Goal: Use online tool/utility: Utilize a website feature to perform a specific function

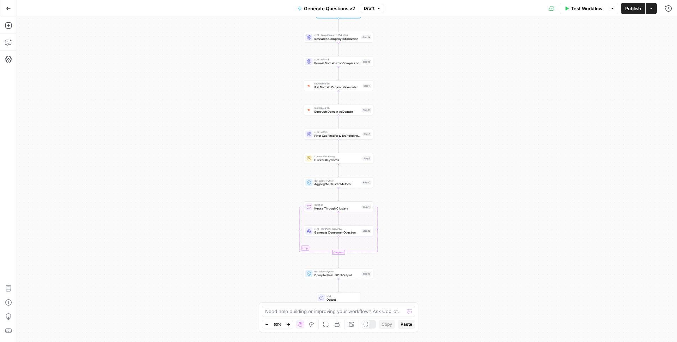
drag, startPoint x: 456, startPoint y: 195, endPoint x: 441, endPoint y: 162, distance: 35.8
click at [441, 163] on div "Workflow Set Inputs Inputs LLM · Deep Research (O4 Mini) Research Company Infor…" at bounding box center [347, 179] width 661 height 325
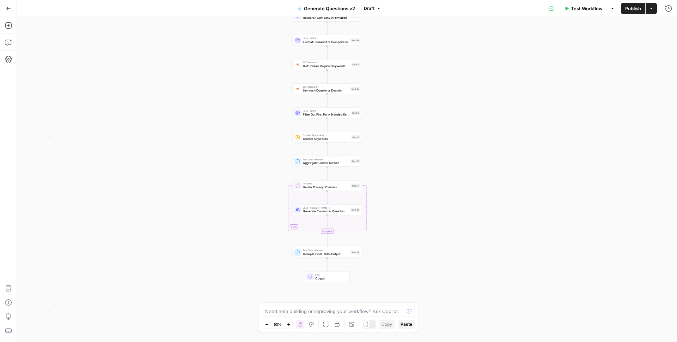
drag, startPoint x: 429, startPoint y: 219, endPoint x: 424, endPoint y: 206, distance: 14.2
click at [424, 206] on div "Workflow Set Inputs Inputs LLM · Deep Research (O4 Mini) Research Company Infor…" at bounding box center [347, 179] width 661 height 325
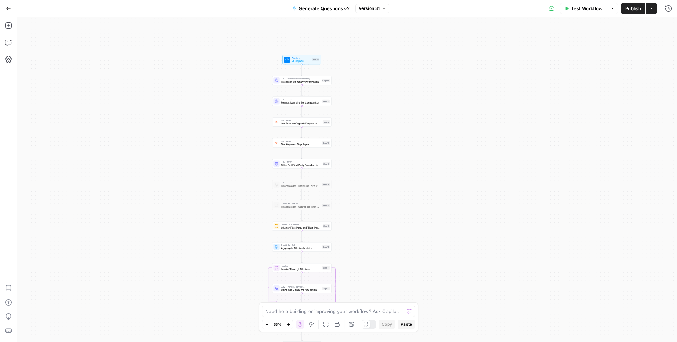
drag, startPoint x: 266, startPoint y: 76, endPoint x: 219, endPoint y: 102, distance: 54.0
click at [219, 102] on div "Workflow Set Inputs Inputs LLM · Deep Research (O4 Mini) Research Company Infor…" at bounding box center [347, 179] width 661 height 325
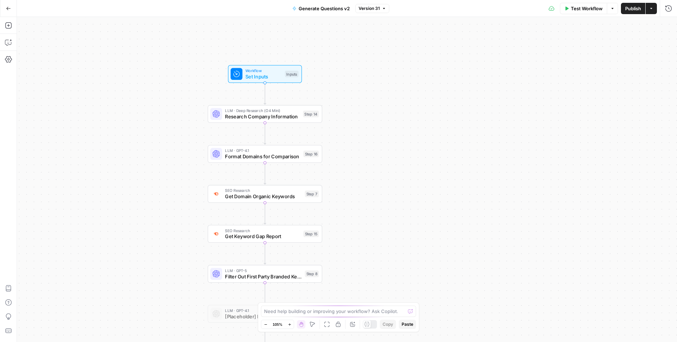
drag, startPoint x: 354, startPoint y: 169, endPoint x: 389, endPoint y: 245, distance: 84.3
click at [389, 245] on div "Workflow Set Inputs Inputs LLM · Deep Research (O4 Mini) Research Company Infor…" at bounding box center [347, 179] width 661 height 325
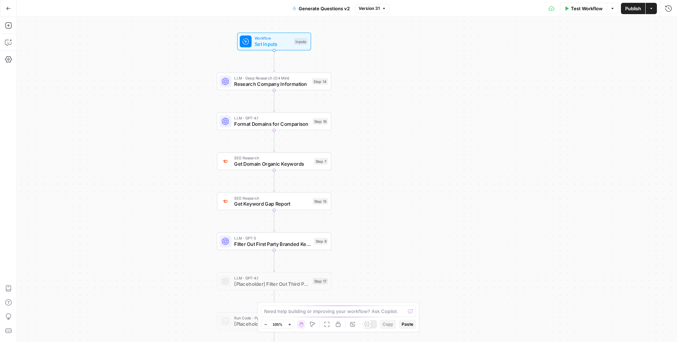
drag, startPoint x: 389, startPoint y: 245, endPoint x: 379, endPoint y: 209, distance: 37.2
click at [379, 209] on div "Workflow Set Inputs Inputs LLM · Deep Research (O4 Mini) Research Company Infor…" at bounding box center [347, 179] width 661 height 325
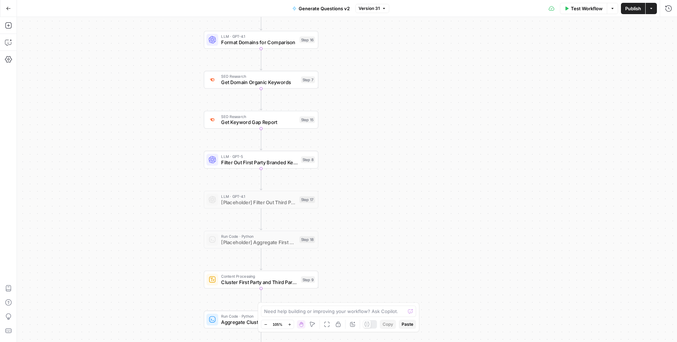
drag, startPoint x: 399, startPoint y: 253, endPoint x: 386, endPoint y: 168, distance: 86.1
click at [387, 171] on div "Workflow Set Inputs Inputs LLM · Deep Research (O4 Mini) Research Company Infor…" at bounding box center [347, 179] width 661 height 325
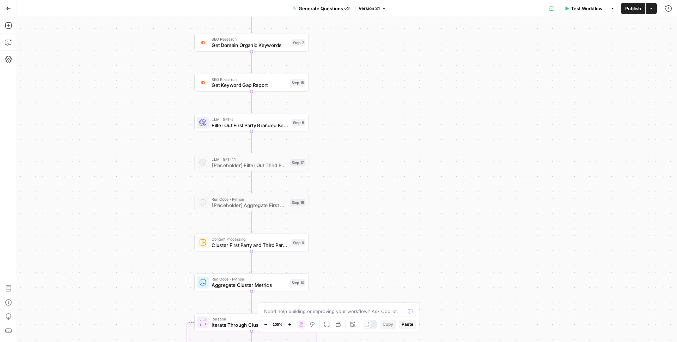
drag, startPoint x: 405, startPoint y: 236, endPoint x: 388, endPoint y: 173, distance: 66.3
click at [388, 173] on div "Workflow Set Inputs Inputs LLM · Deep Research (O4 Mini) Research Company Infor…" at bounding box center [347, 179] width 661 height 325
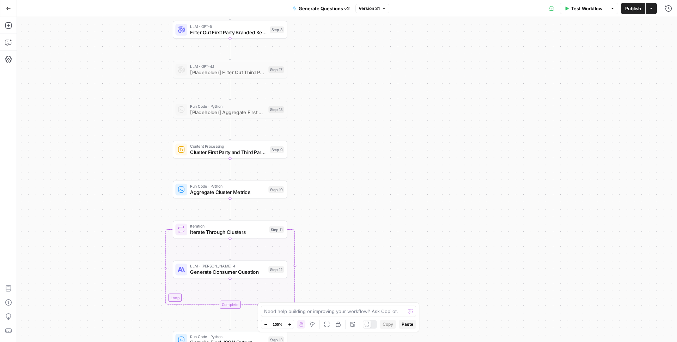
drag, startPoint x: 405, startPoint y: 241, endPoint x: 392, endPoint y: 175, distance: 66.7
click at [392, 175] on div "Workflow Set Inputs Inputs LLM · Deep Research (O4 Mini) Research Company Infor…" at bounding box center [347, 179] width 661 height 325
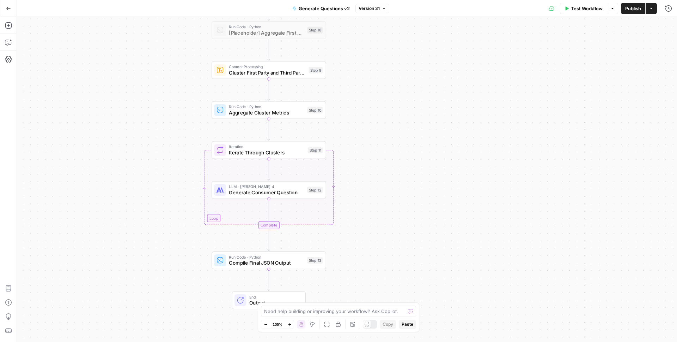
drag, startPoint x: 396, startPoint y: 241, endPoint x: 439, endPoint y: 155, distance: 96.4
click at [439, 155] on div "Workflow Set Inputs Inputs LLM · Deep Research (O4 Mini) Research Company Infor…" at bounding box center [347, 179] width 661 height 325
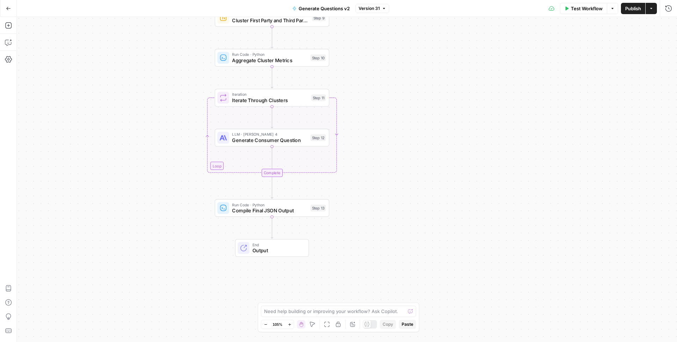
drag, startPoint x: 435, startPoint y: 236, endPoint x: 434, endPoint y: 191, distance: 45.5
click at [434, 191] on div "Workflow Set Inputs Inputs LLM · Deep Research (O4 Mini) Research Company Infor…" at bounding box center [347, 179] width 661 height 325
drag, startPoint x: 434, startPoint y: 191, endPoint x: 426, endPoint y: 276, distance: 85.8
click at [426, 276] on div "Workflow Set Inputs Inputs LLM · Deep Research (O4 Mini) Research Company Infor…" at bounding box center [347, 179] width 661 height 325
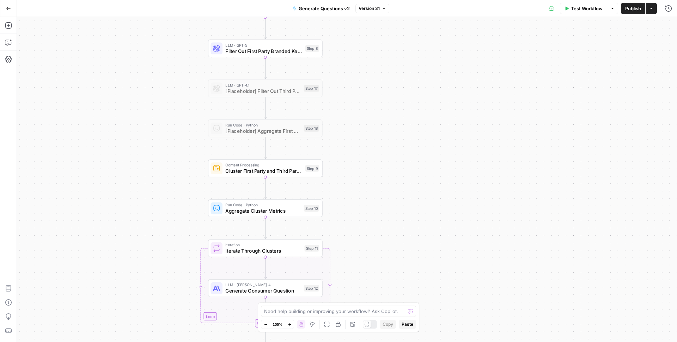
drag, startPoint x: 402, startPoint y: 110, endPoint x: 403, endPoint y: 183, distance: 73.0
click at [403, 183] on div "Workflow Set Inputs Inputs LLM · Deep Research (O4 Mini) Research Company Infor…" at bounding box center [347, 179] width 661 height 325
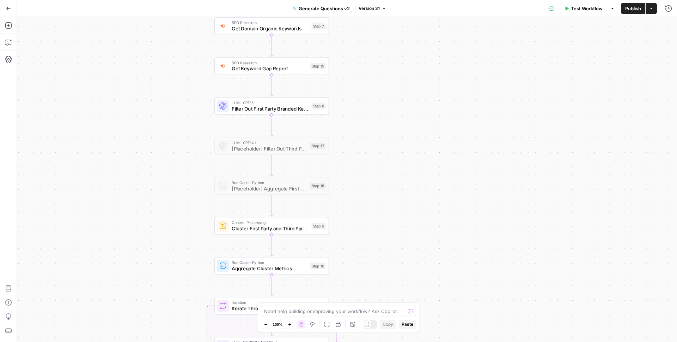
drag, startPoint x: 404, startPoint y: 89, endPoint x: 412, endPoint y: 138, distance: 50.3
click at [412, 138] on div "Workflow Set Inputs Inputs LLM · Deep Research (O4 Mini) Research Company Infor…" at bounding box center [347, 179] width 661 height 325
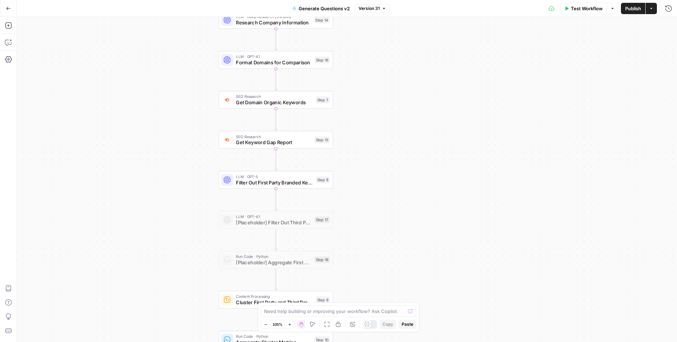
drag, startPoint x: 411, startPoint y: 102, endPoint x: 416, endPoint y: 197, distance: 94.3
click at [416, 197] on div "Workflow Set Inputs Inputs LLM · Deep Research (O4 Mini) Research Company Infor…" at bounding box center [347, 179] width 661 height 325
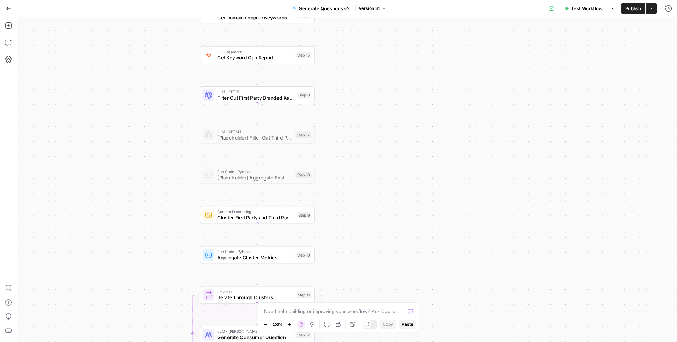
drag, startPoint x: 404, startPoint y: 136, endPoint x: 384, endPoint y: 18, distance: 119.1
click at [385, 28] on div "Workflow Set Inputs Inputs LLM · Deep Research (O4 Mini) Research Company Infor…" at bounding box center [347, 179] width 661 height 325
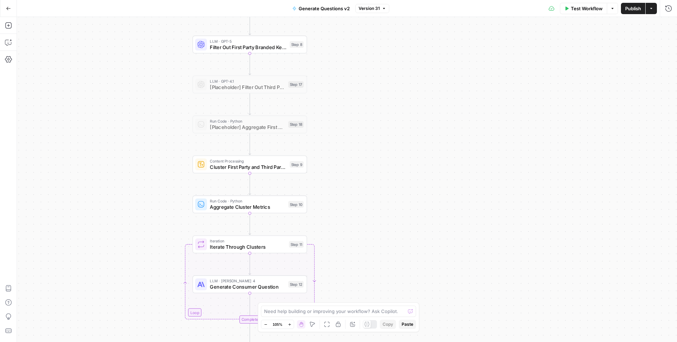
drag, startPoint x: 416, startPoint y: 188, endPoint x: 404, endPoint y: 100, distance: 88.4
click at [404, 101] on div "Workflow Set Inputs Inputs LLM · Deep Research (O4 Mini) Research Company Infor…" at bounding box center [347, 179] width 661 height 325
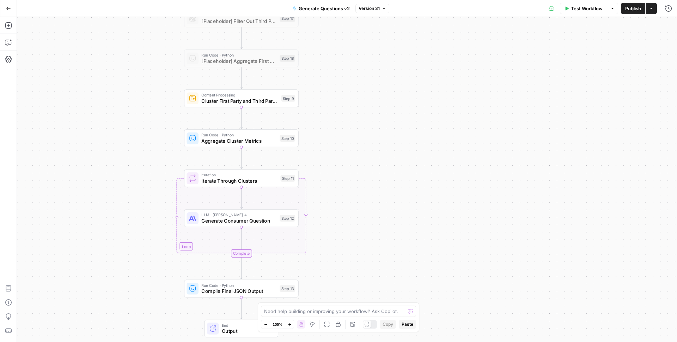
drag, startPoint x: 409, startPoint y: 204, endPoint x: 403, endPoint y: 141, distance: 63.4
click at [403, 141] on div "Workflow Set Inputs Inputs LLM · Deep Research (O4 Mini) Research Company Infor…" at bounding box center [347, 179] width 661 height 325
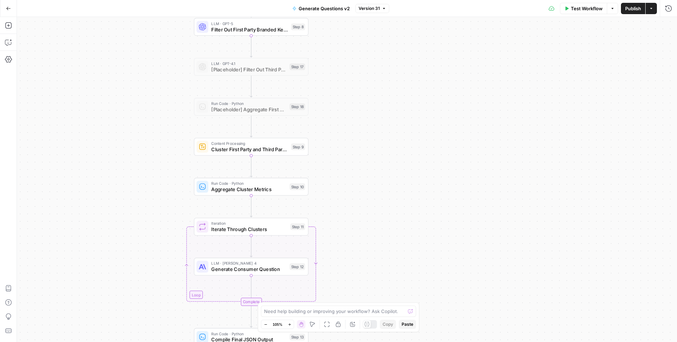
drag, startPoint x: 381, startPoint y: 75, endPoint x: 394, endPoint y: 159, distance: 84.9
click at [394, 159] on div "Workflow Set Inputs Inputs LLM · Deep Research (O4 Mini) Research Company Infor…" at bounding box center [347, 179] width 661 height 325
drag, startPoint x: 408, startPoint y: 179, endPoint x: 404, endPoint y: 271, distance: 91.5
click at [404, 269] on div "Workflow Set Inputs Inputs LLM · Deep Research (O4 Mini) Research Company Infor…" at bounding box center [347, 179] width 661 height 325
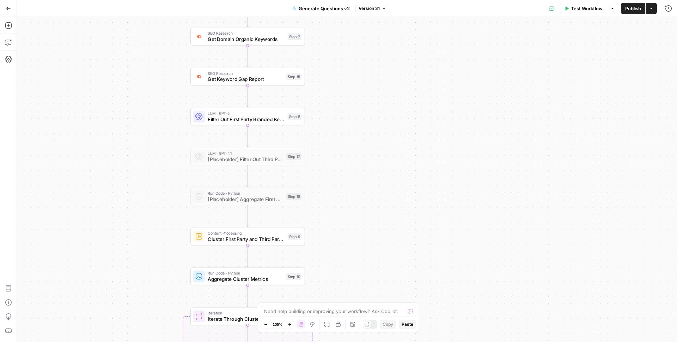
drag, startPoint x: 392, startPoint y: 129, endPoint x: 403, endPoint y: 225, distance: 97.3
click at [403, 223] on div "Workflow Set Inputs Inputs LLM · Deep Research (O4 Mini) Research Company Infor…" at bounding box center [347, 179] width 661 height 325
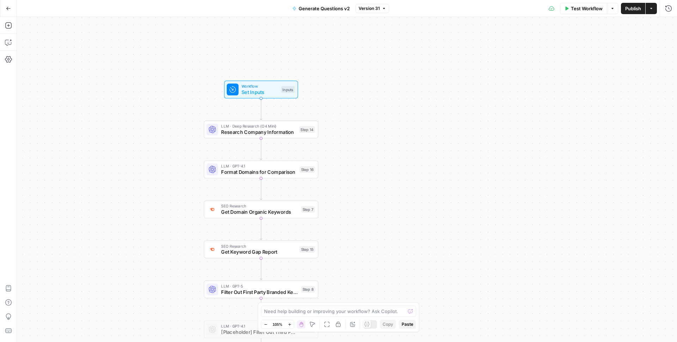
drag, startPoint x: 403, startPoint y: 148, endPoint x: 405, endPoint y: 226, distance: 78.0
click at [405, 226] on div "Workflow Set Inputs Inputs LLM · Deep Research (O4 Mini) Research Company Infor…" at bounding box center [347, 179] width 661 height 325
